Goal: Navigation & Orientation: Go to known website

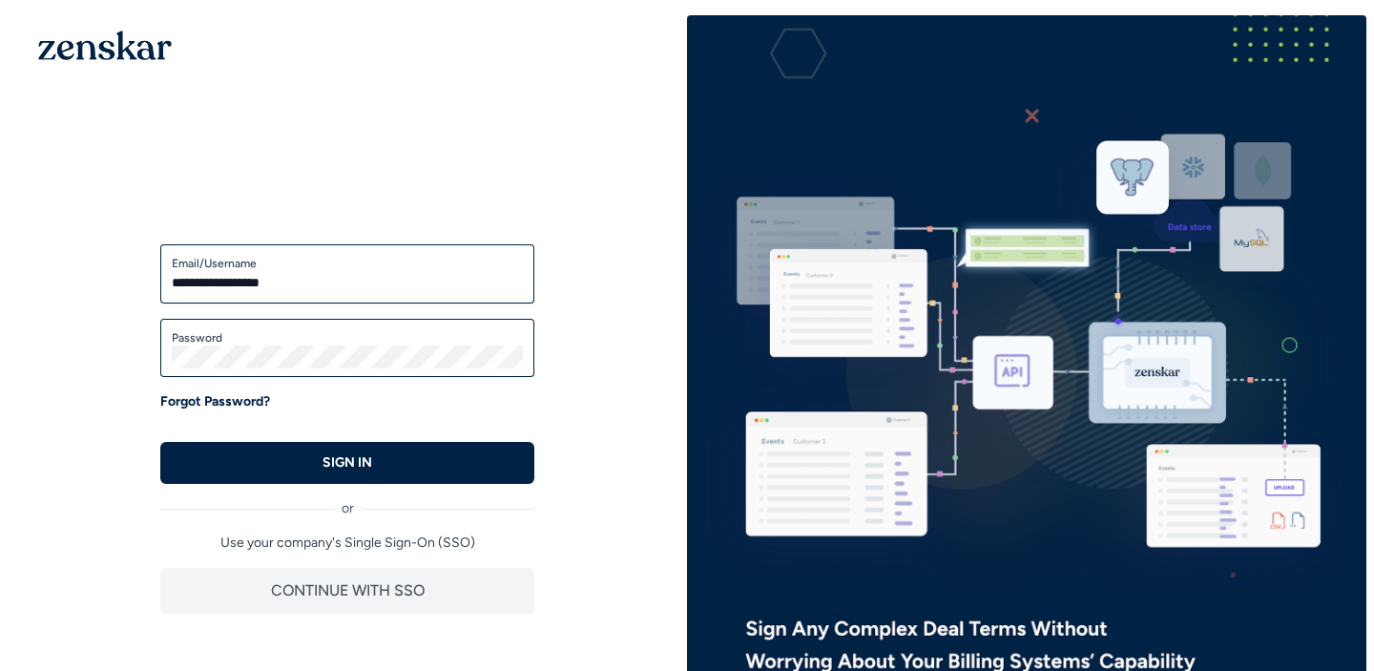
type input "**********"
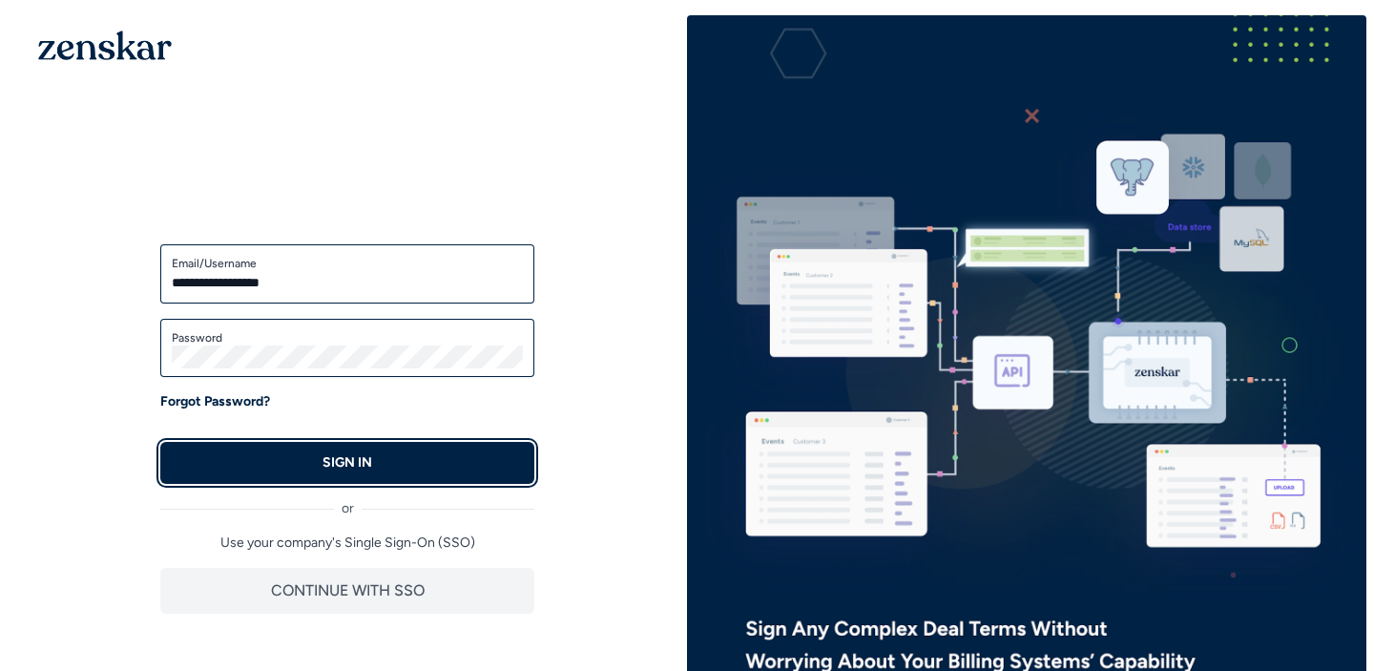
click at [308, 452] on button "SIGN IN" at bounding box center [347, 463] width 374 height 42
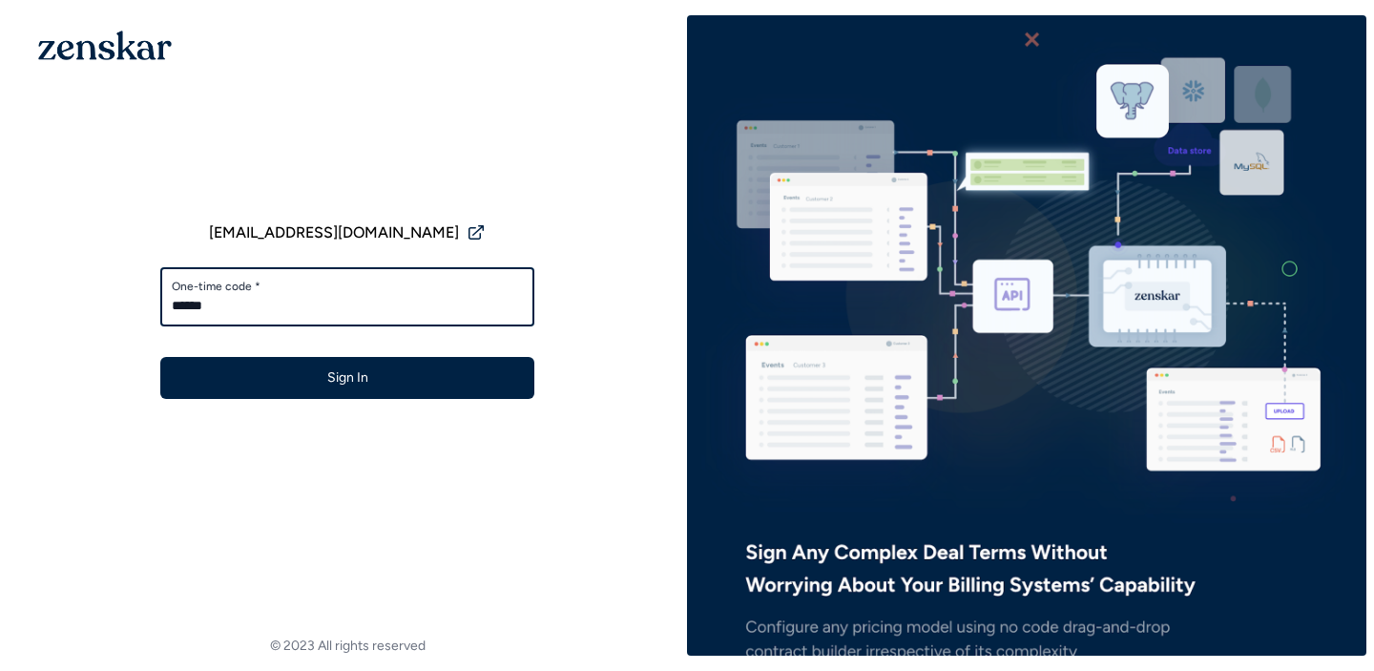
type input "******"
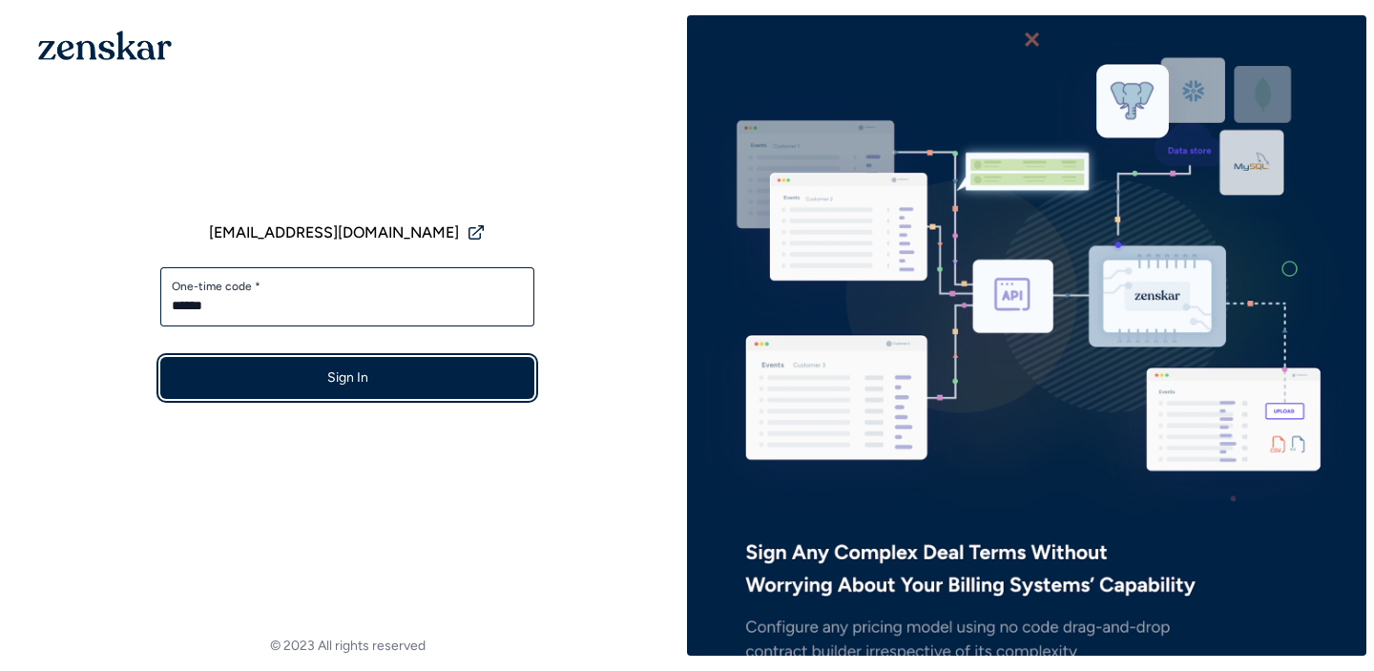
click at [438, 380] on button "Sign In" at bounding box center [347, 378] width 374 height 42
